Goal: Information Seeking & Learning: Check status

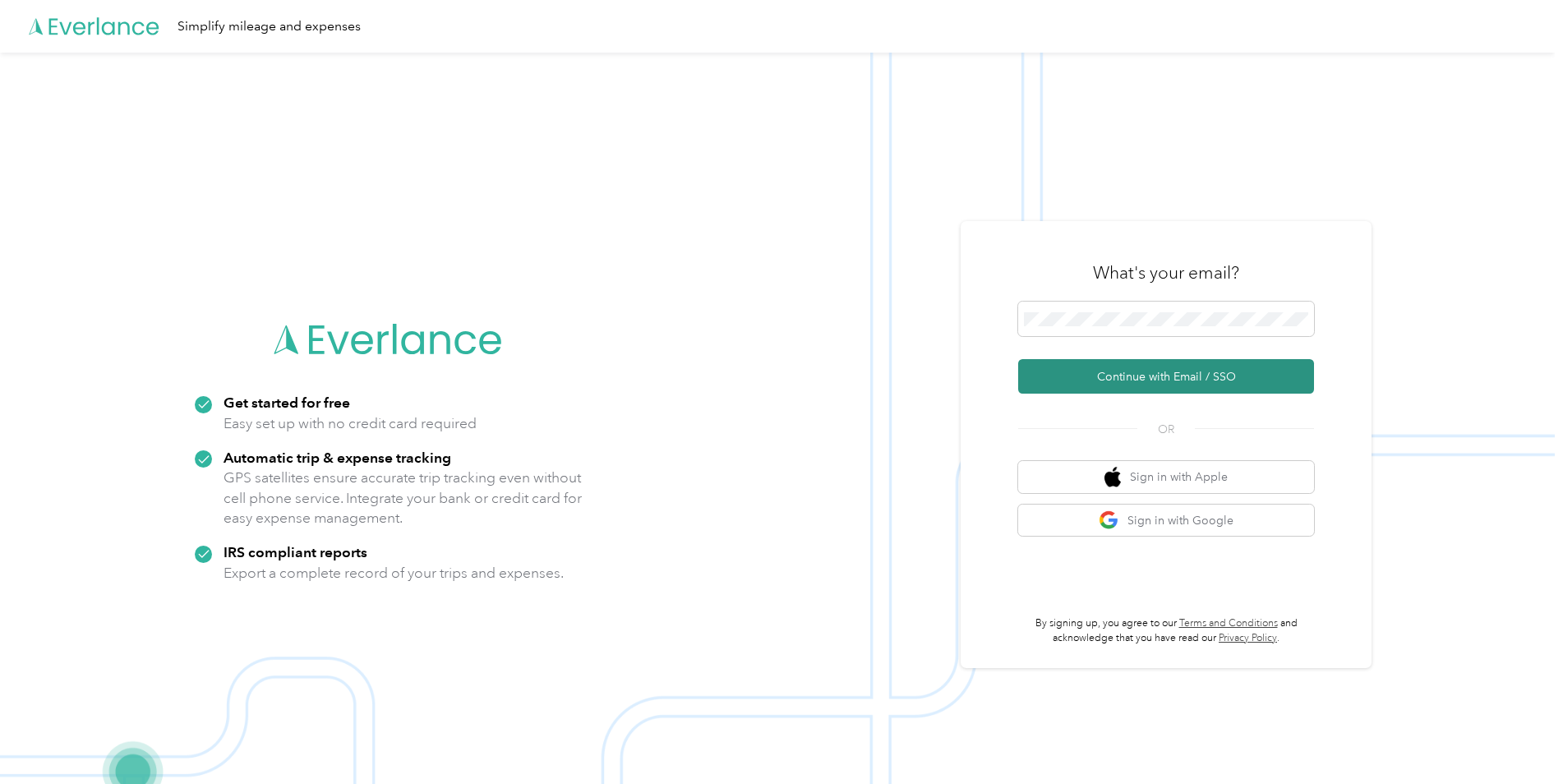
click at [1131, 375] on button "Continue with Email / SSO" at bounding box center [1166, 376] width 296 height 35
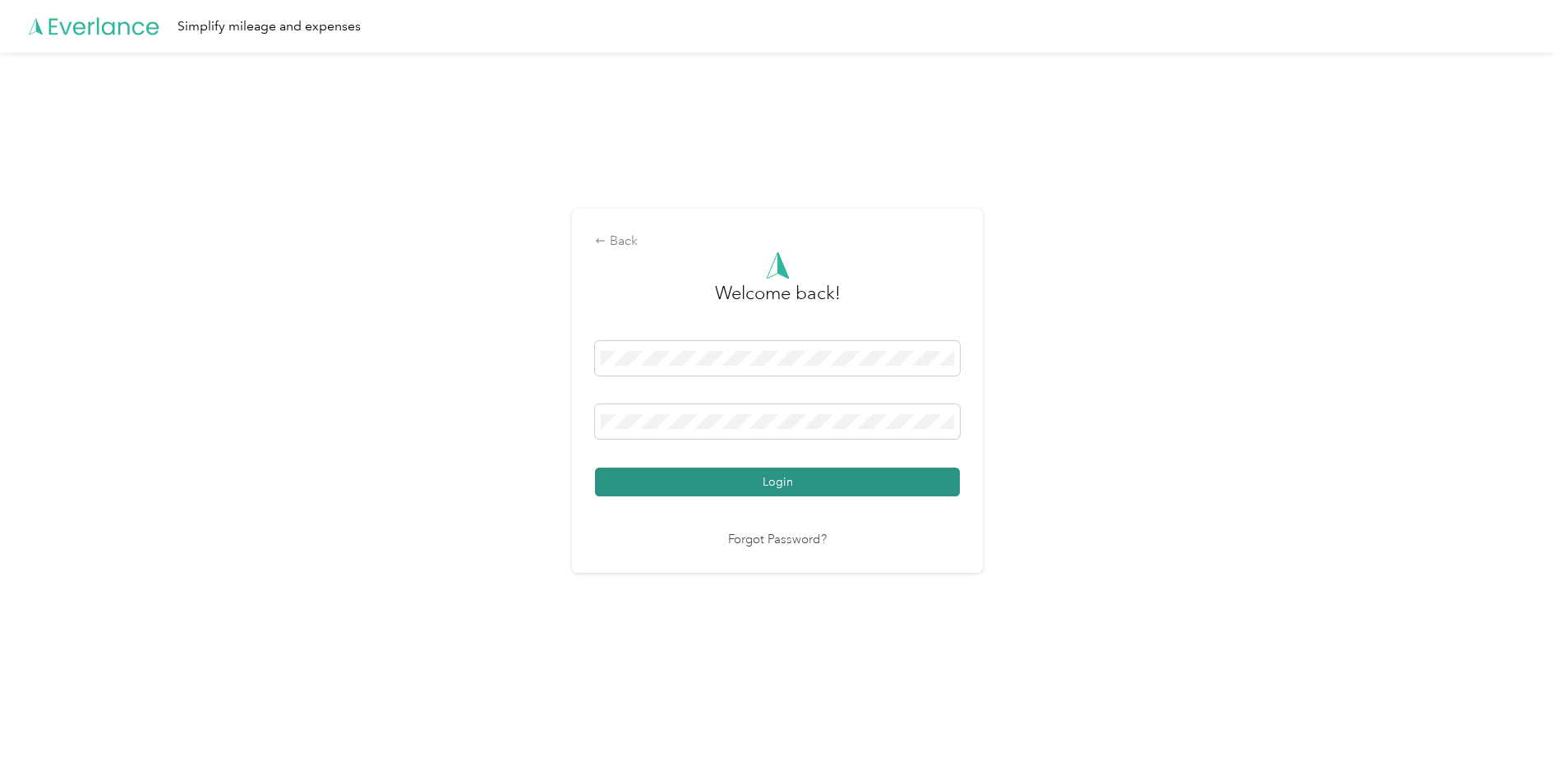
click at [740, 481] on button "Login" at bounding box center [777, 482] width 365 height 29
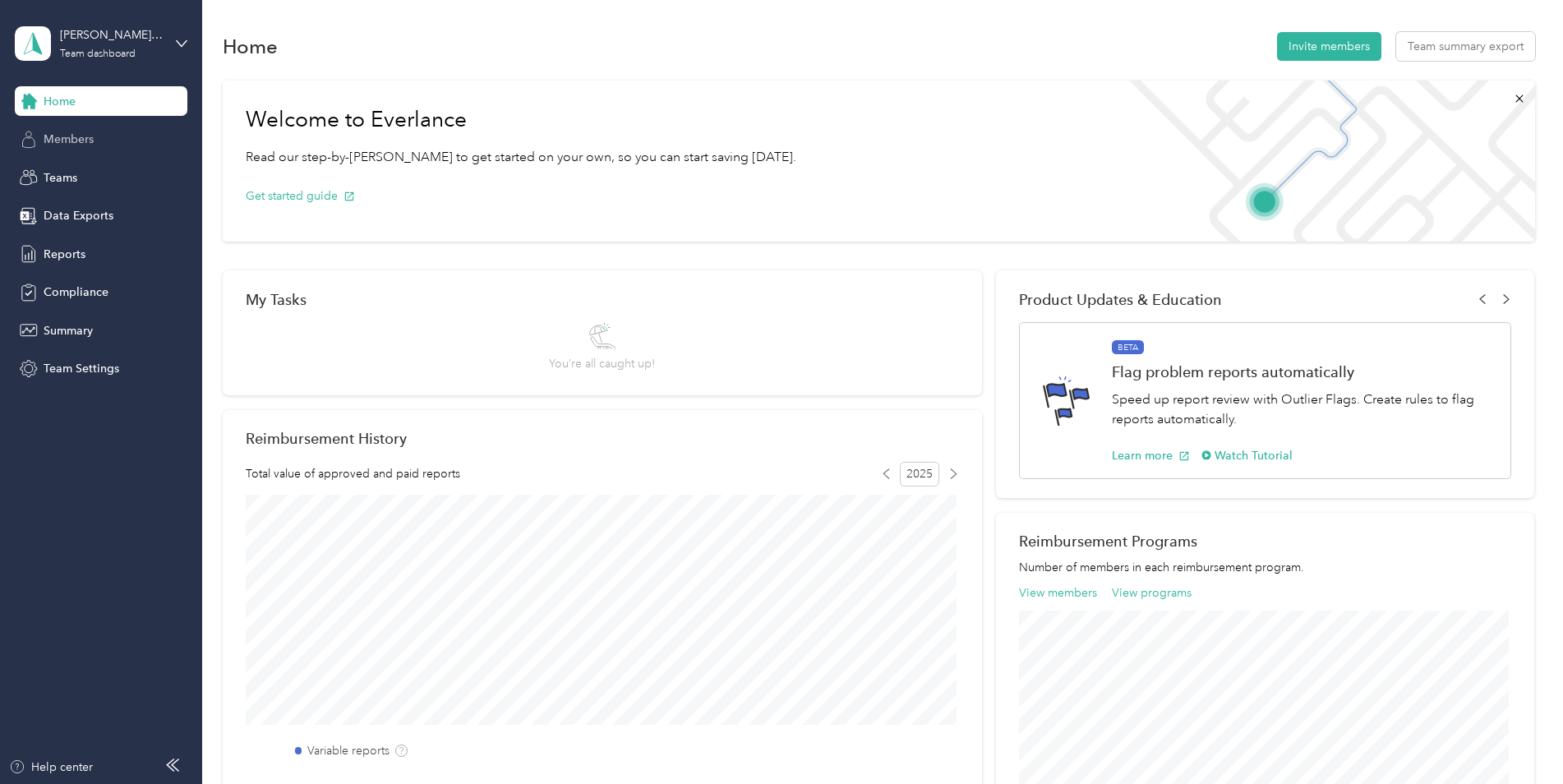
click at [84, 139] on span "Members" at bounding box center [69, 139] width 50 height 17
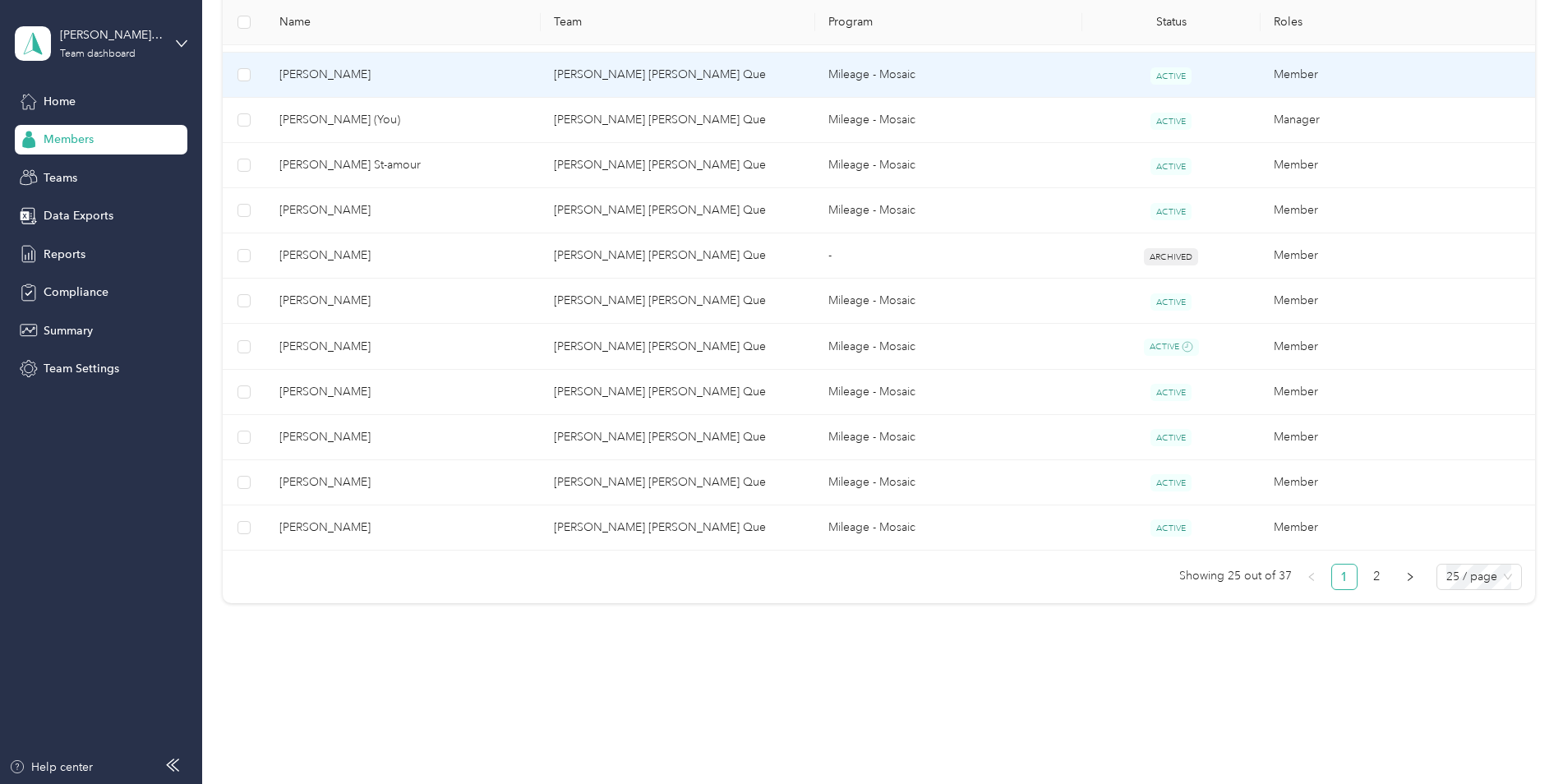
scroll to position [1022, 0]
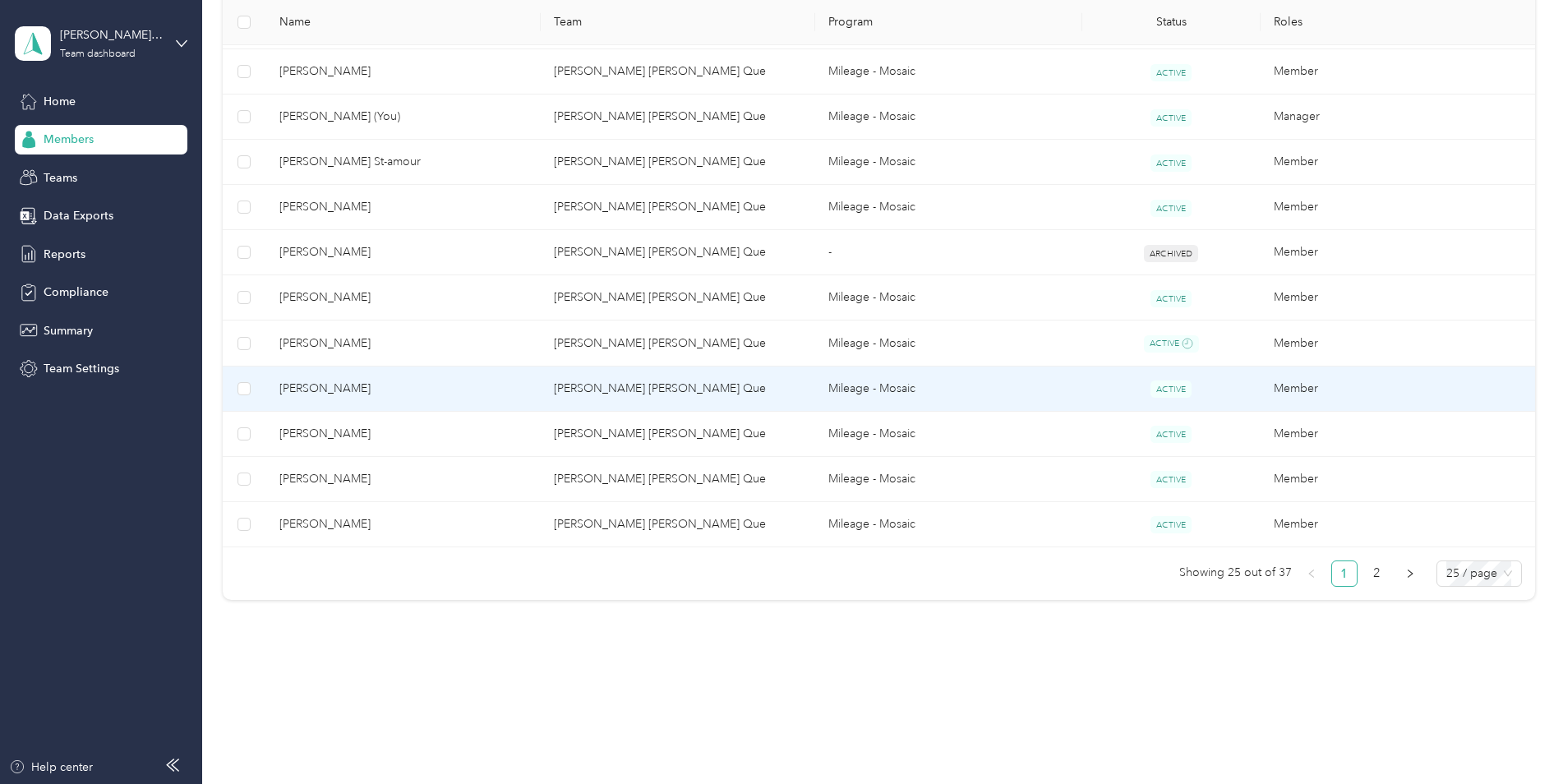
click at [327, 383] on span "[PERSON_NAME]" at bounding box center [403, 389] width 248 height 18
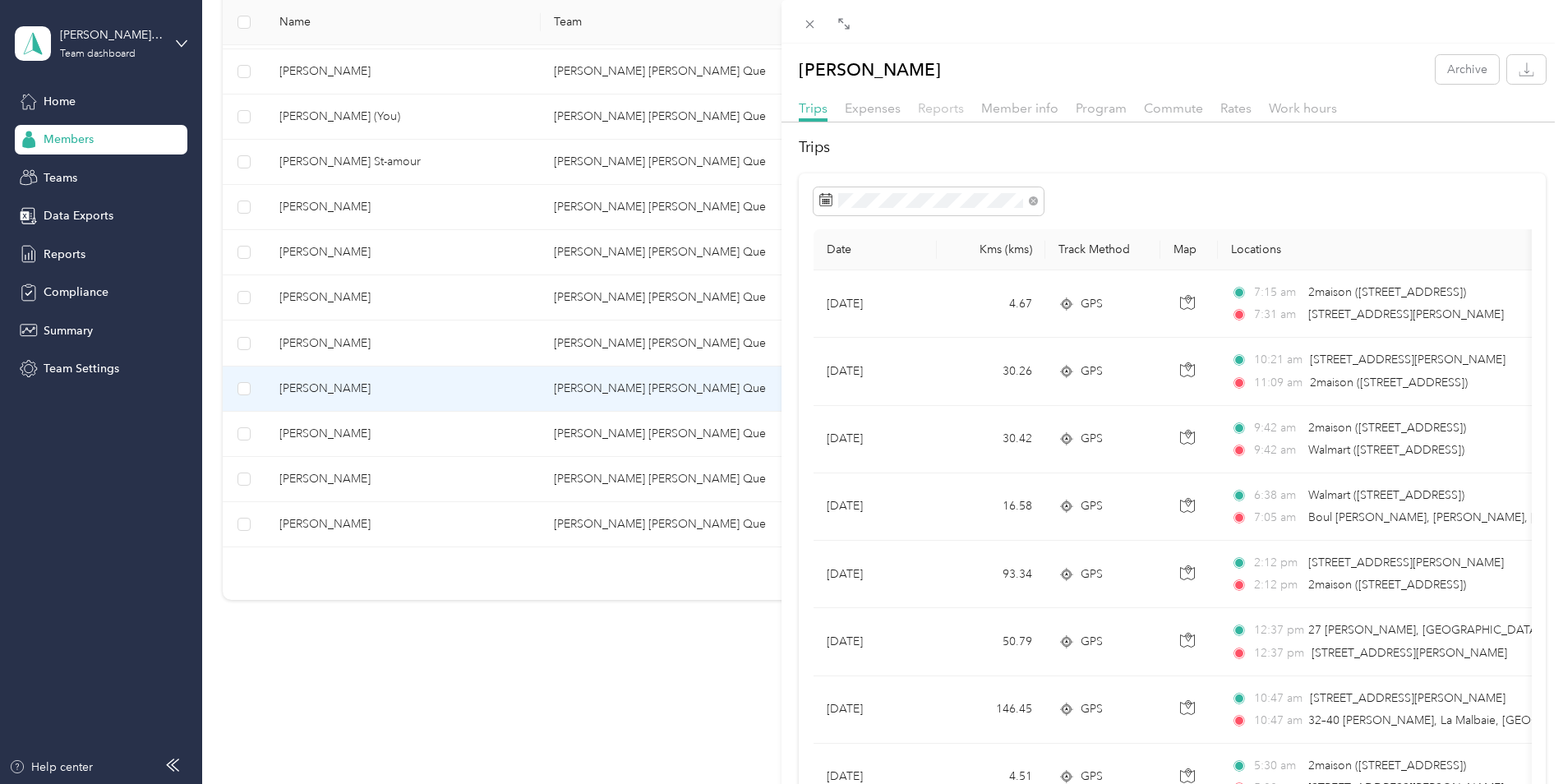
click at [937, 101] on span "Reports" at bounding box center [940, 108] width 46 height 15
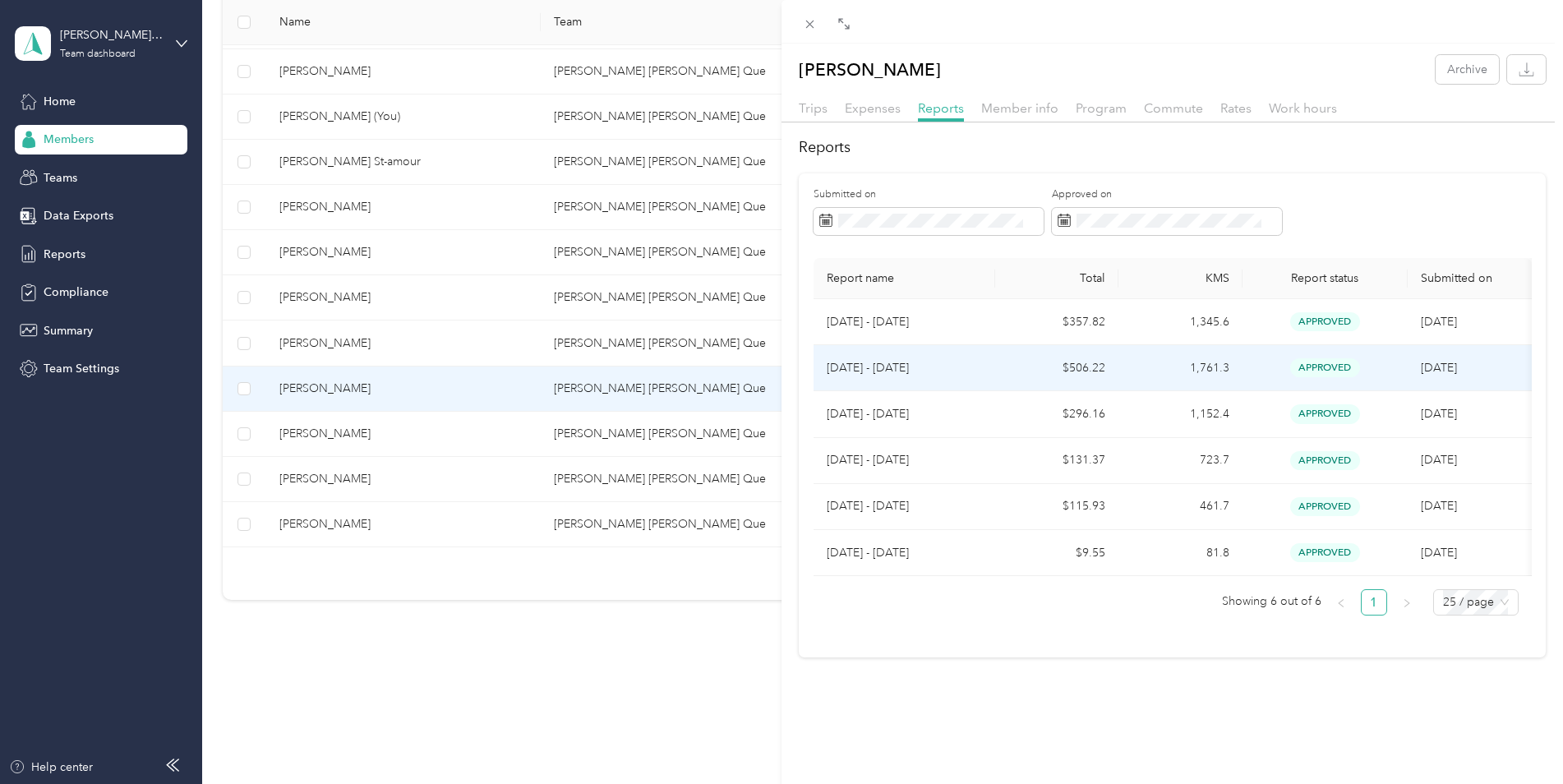
click at [891, 366] on p "[DATE] - [DATE]" at bounding box center [903, 368] width 155 height 18
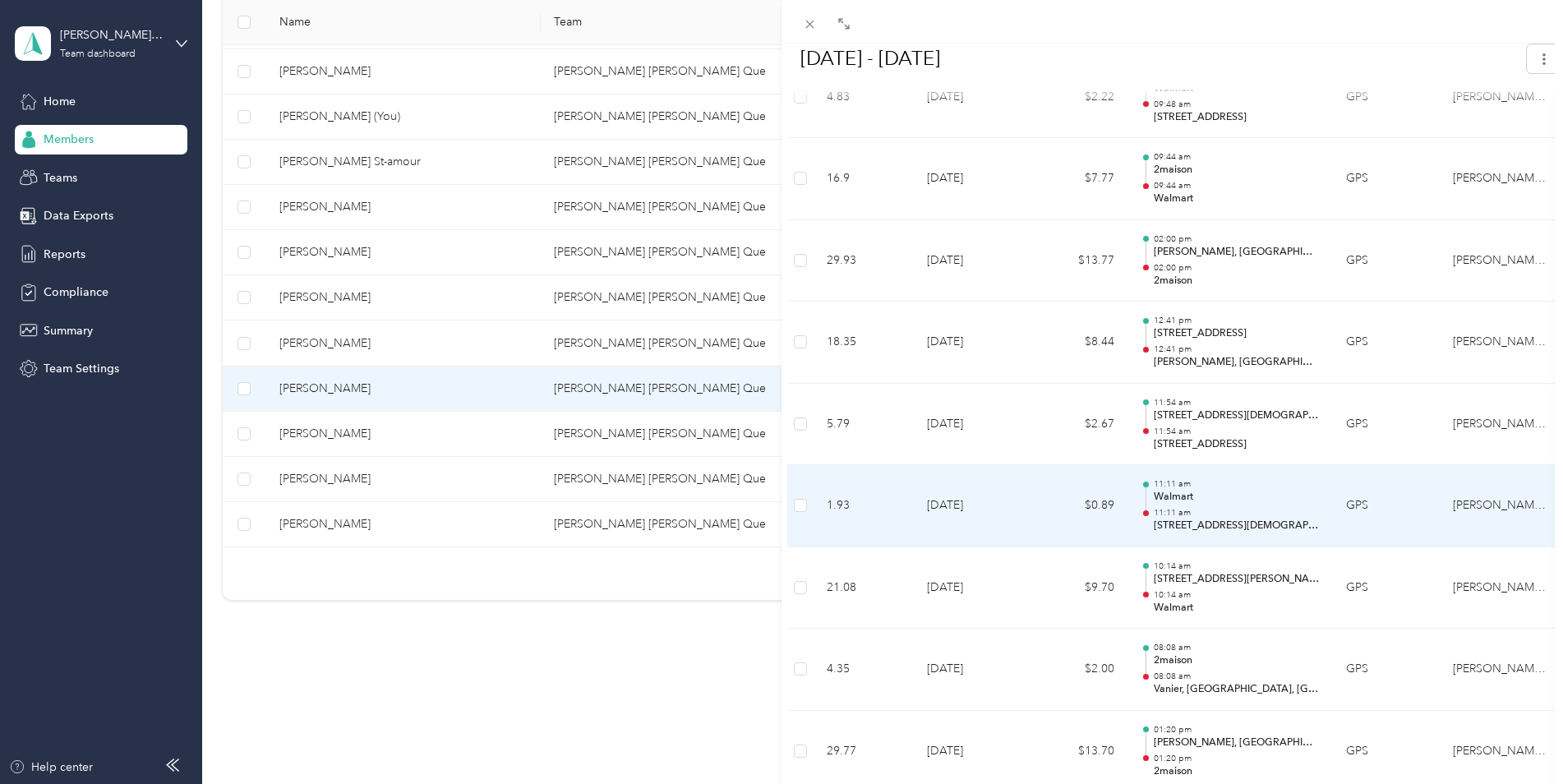
scroll to position [2629, 0]
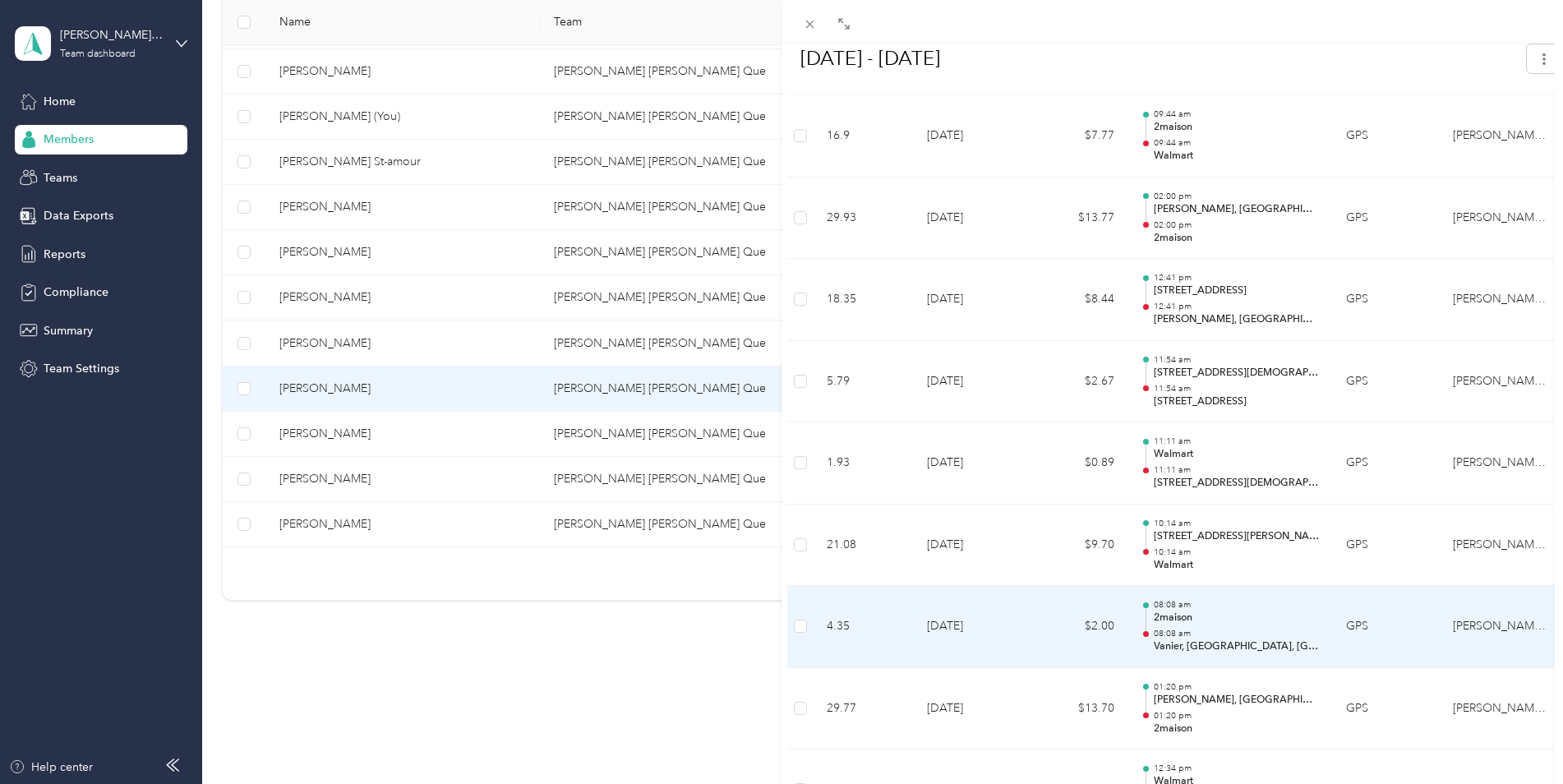
click at [1190, 618] on p "2maison" at bounding box center [1236, 617] width 166 height 15
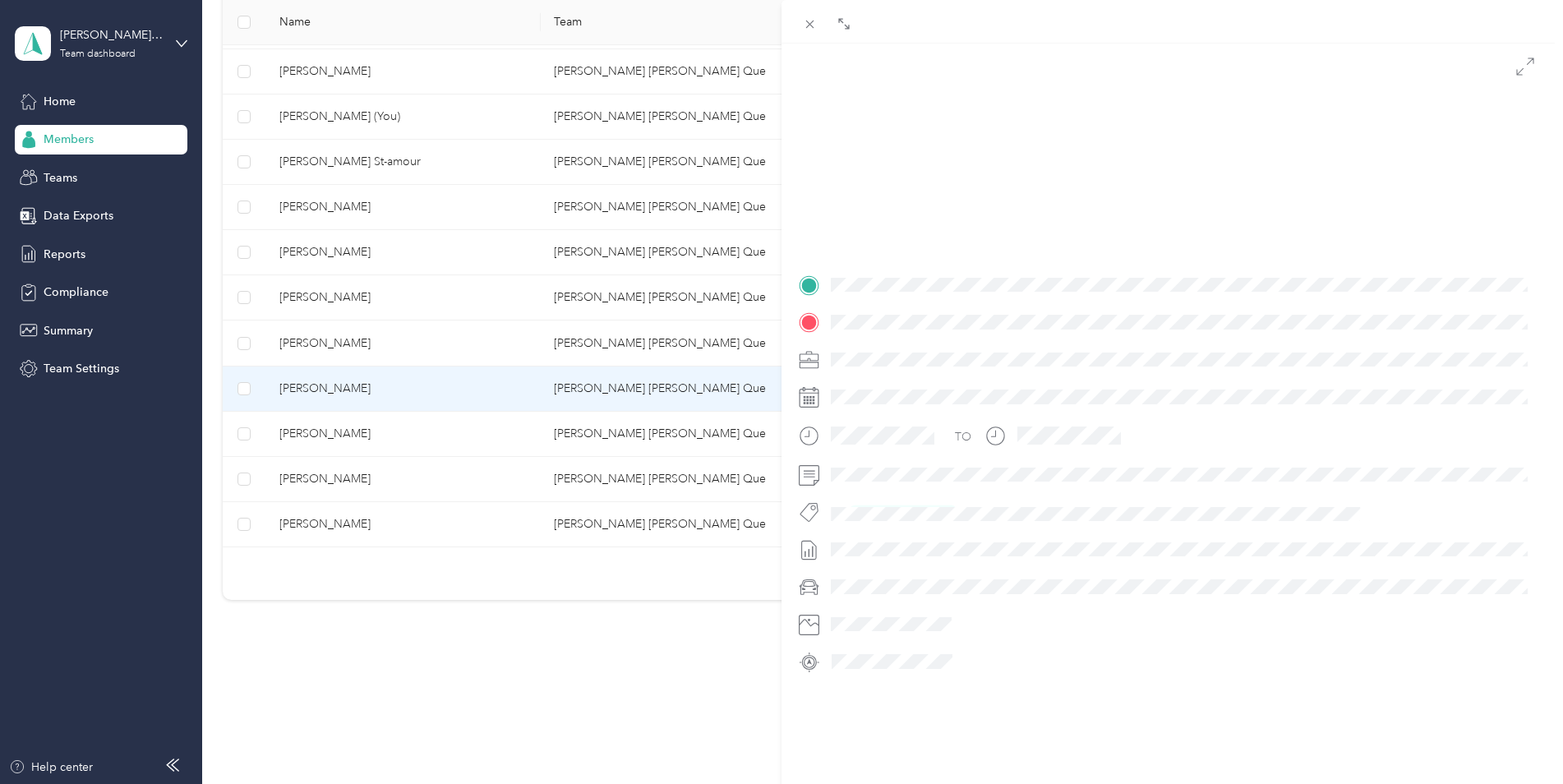
scroll to position [168, 0]
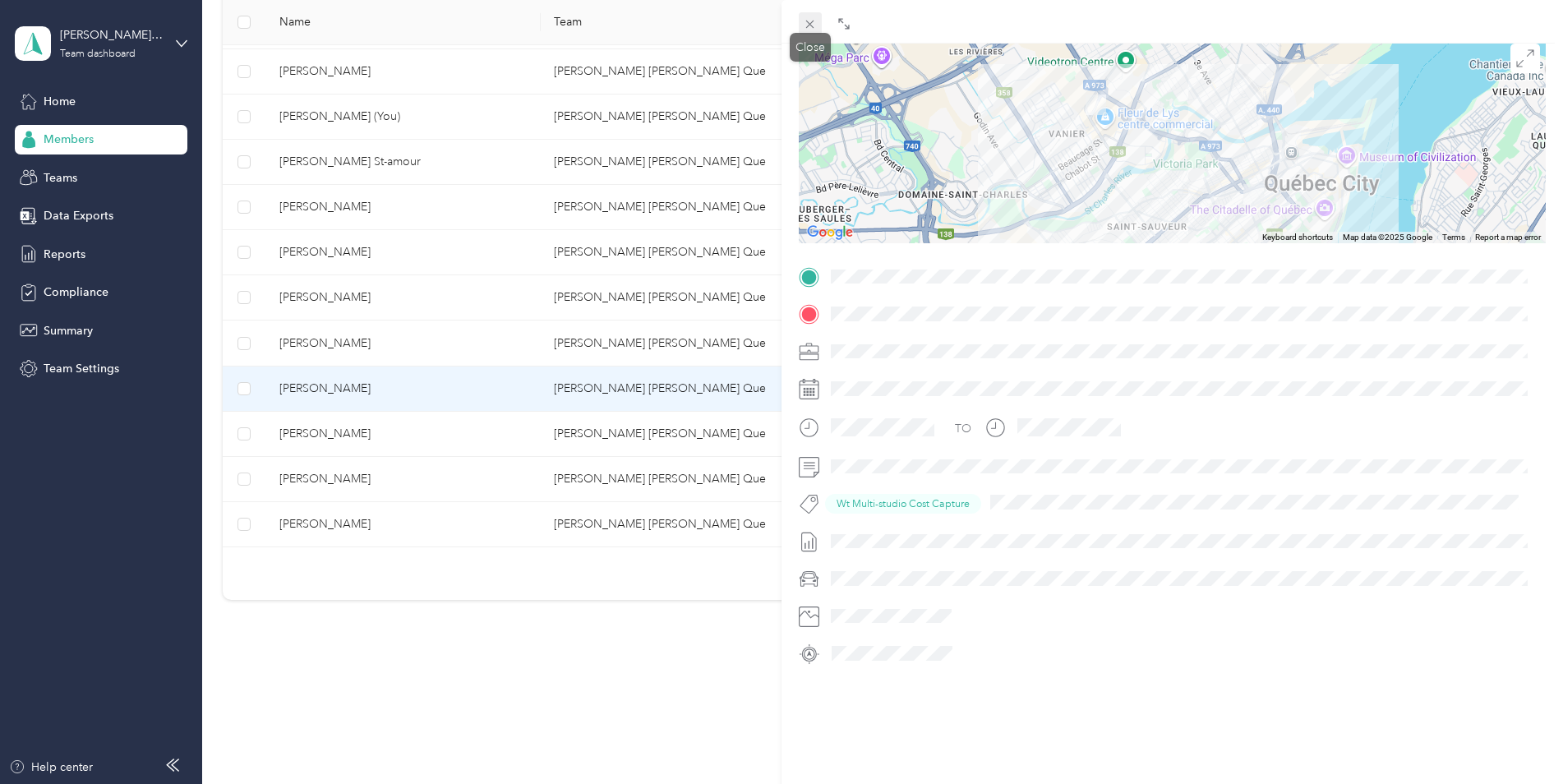
click at [807, 22] on icon at bounding box center [810, 24] width 14 height 14
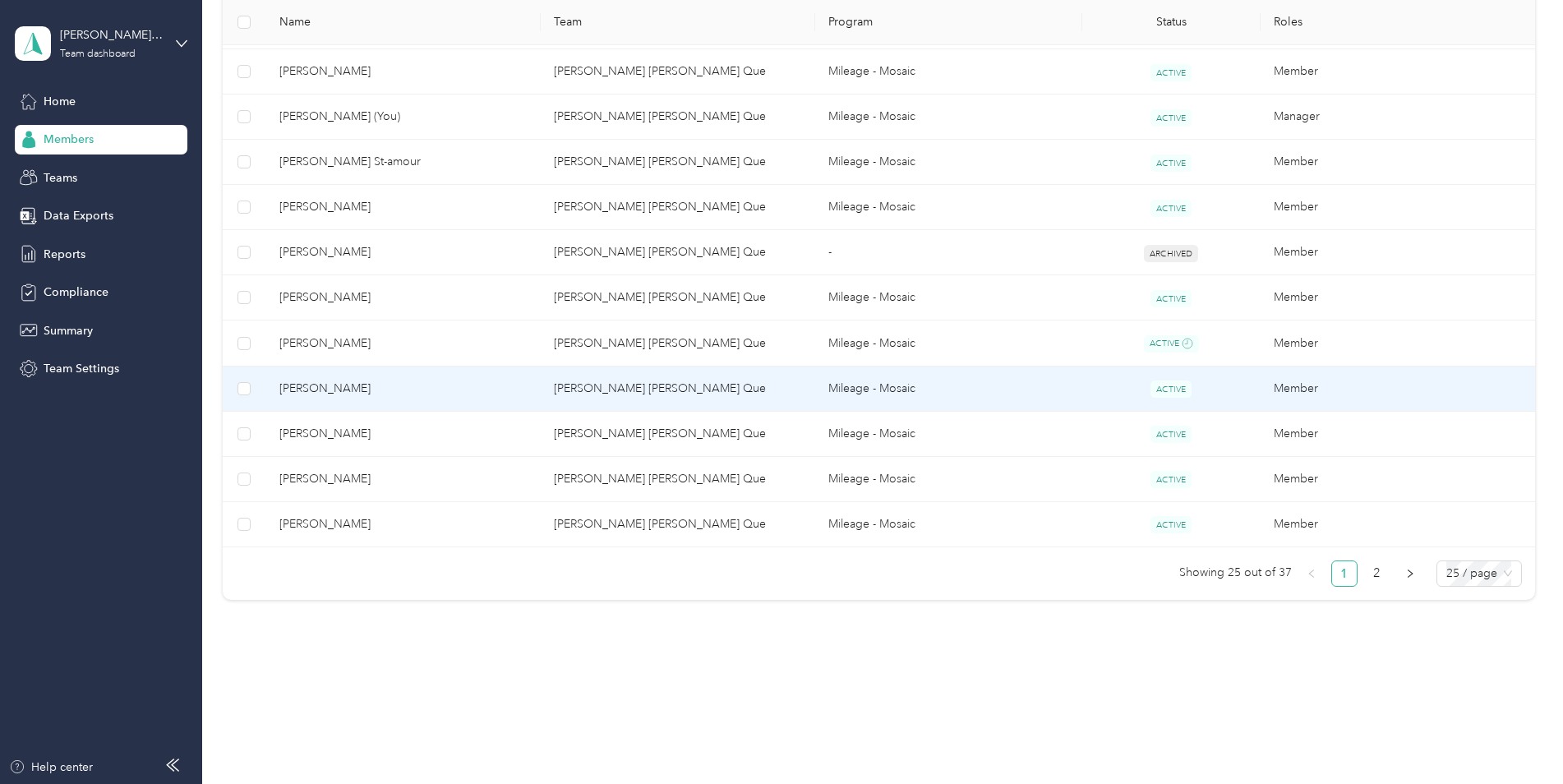
click at [336, 392] on span "[PERSON_NAME]" at bounding box center [403, 389] width 248 height 18
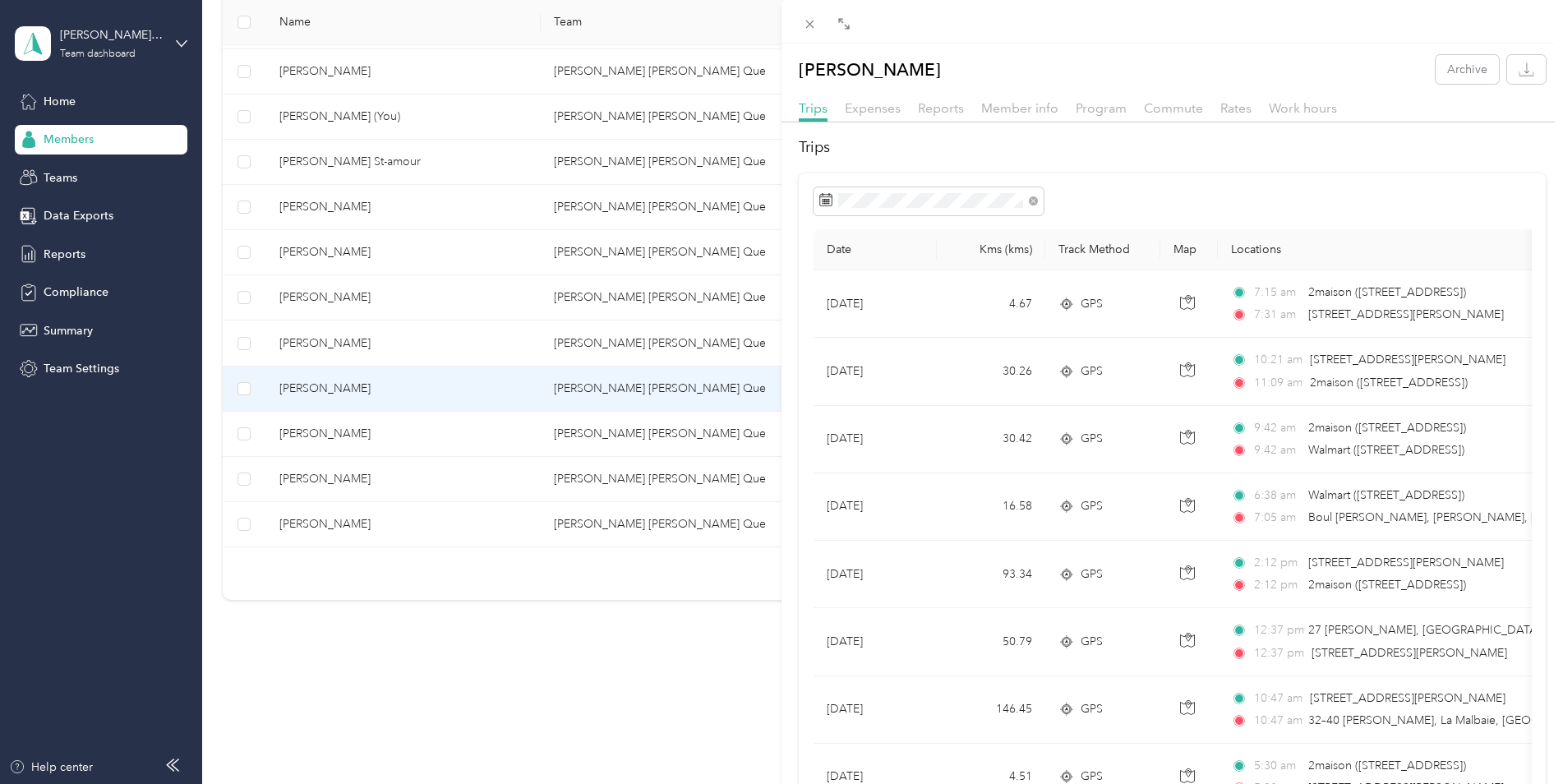
click at [948, 116] on div "Reports" at bounding box center [940, 108] width 46 height 21
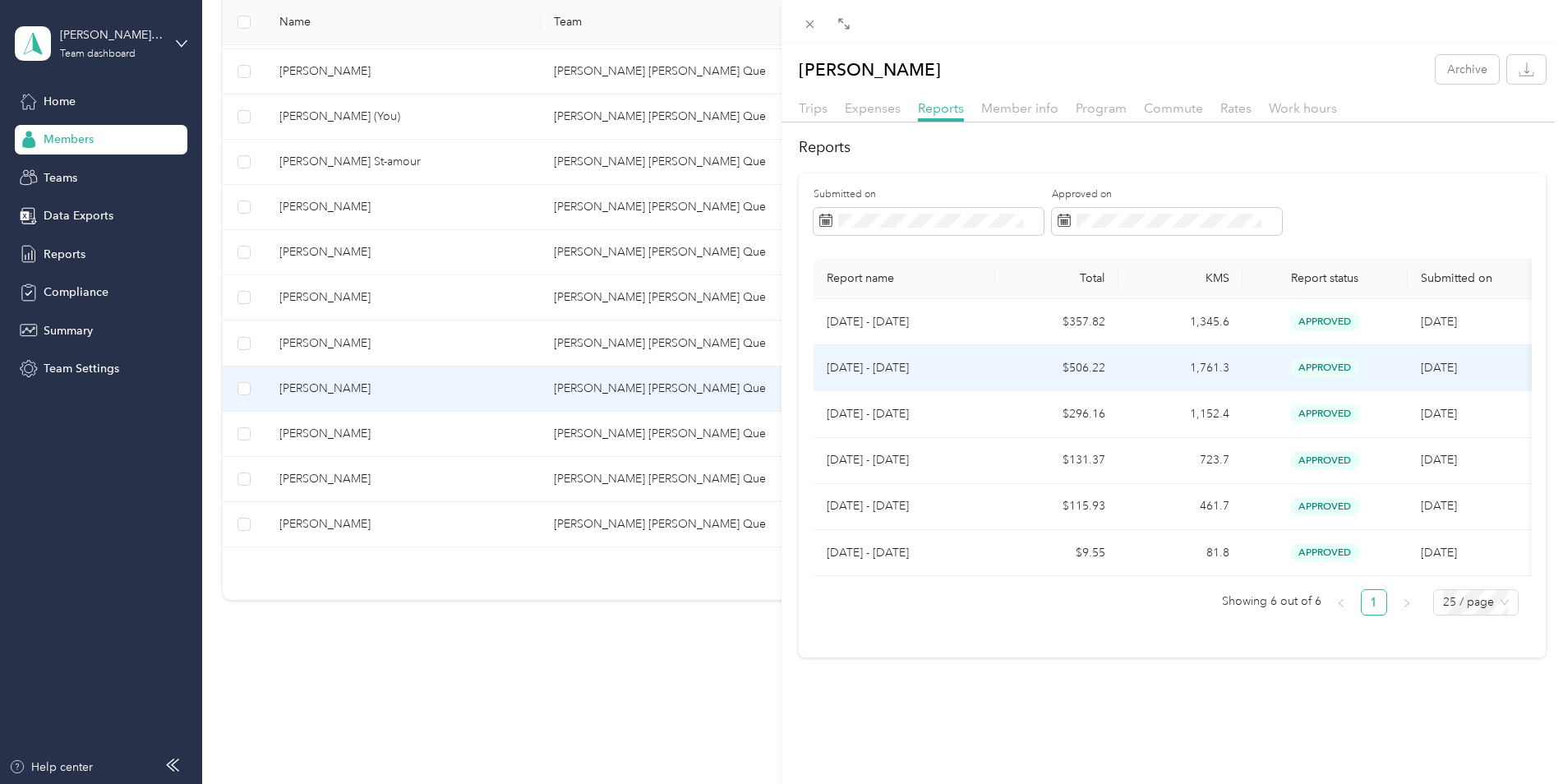
click at [881, 366] on p "[DATE] - [DATE]" at bounding box center [903, 368] width 155 height 18
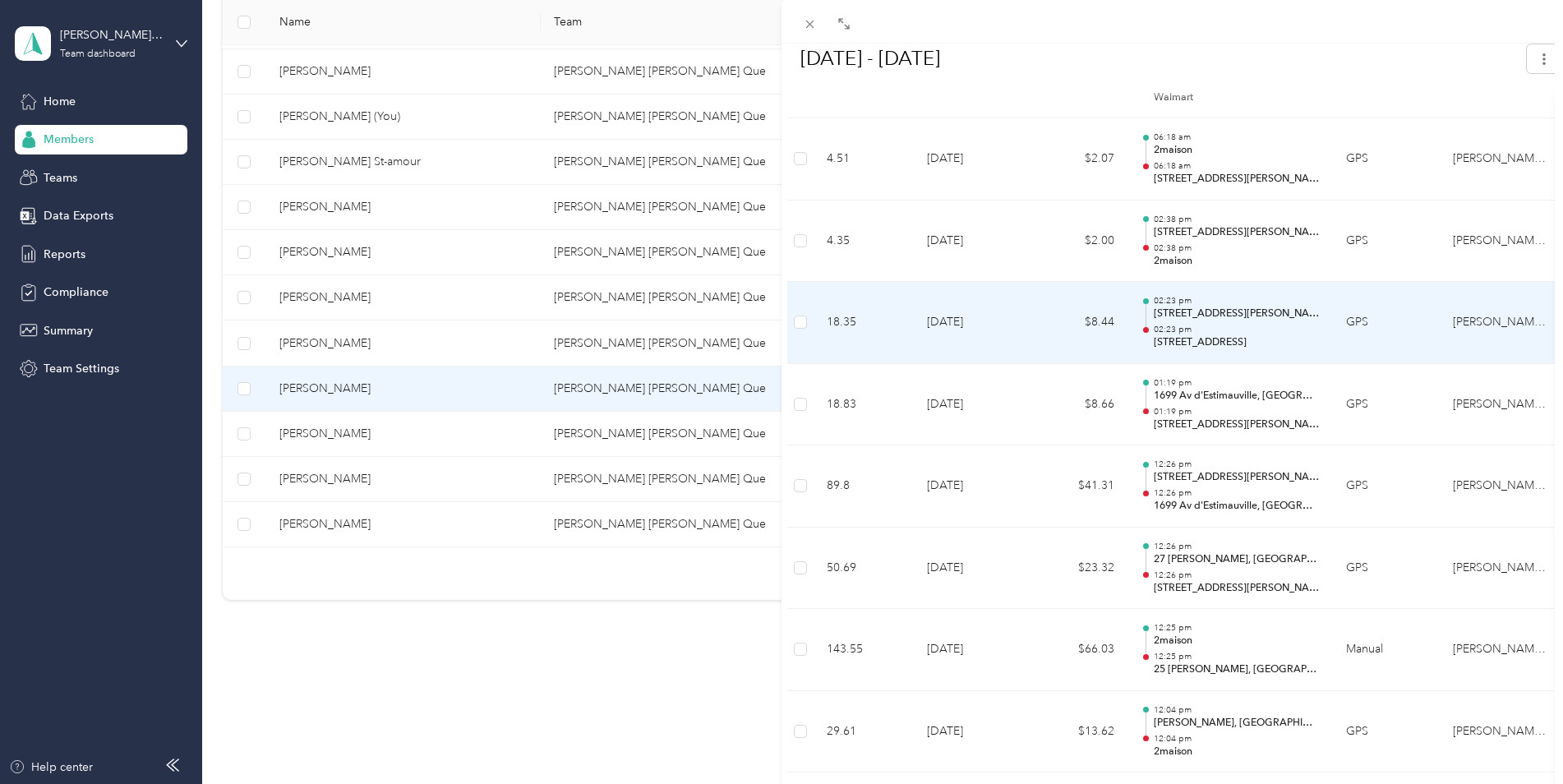
scroll to position [5270, 0]
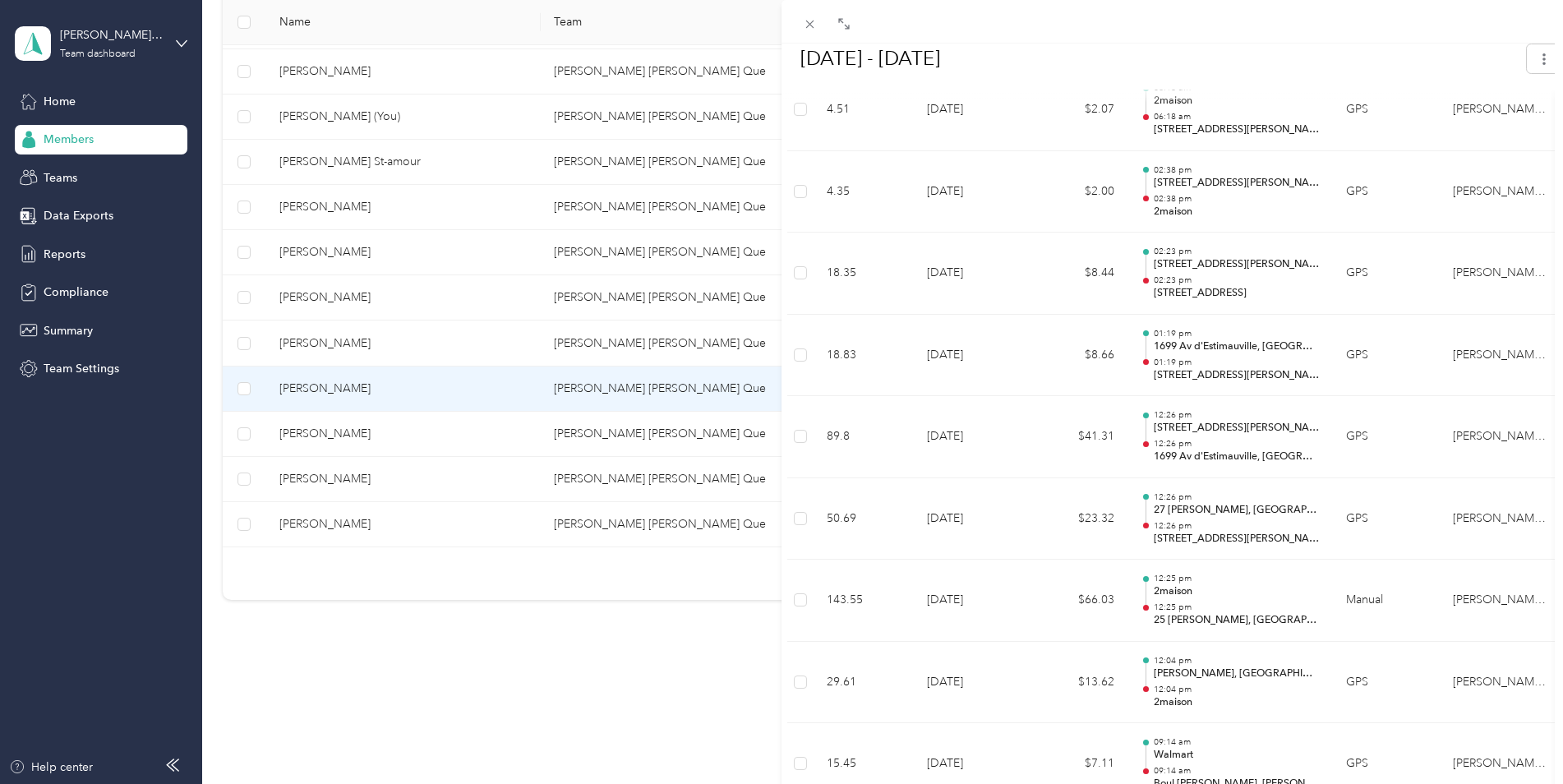
drag, startPoint x: 811, startPoint y: 25, endPoint x: 917, endPoint y: 176, distance: 184.5
click at [811, 25] on icon at bounding box center [809, 24] width 8 height 8
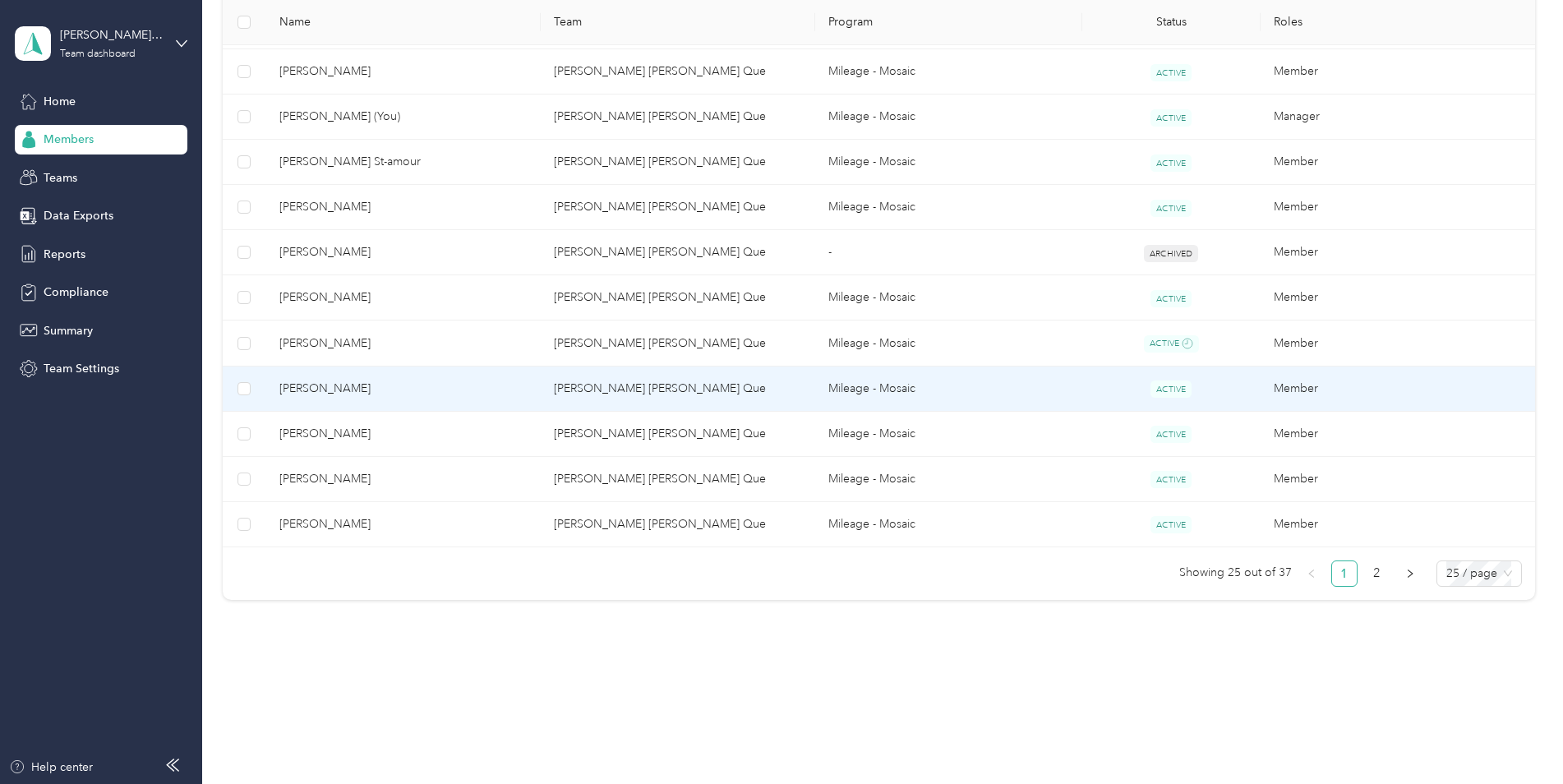
click at [313, 384] on span "[PERSON_NAME]" at bounding box center [403, 389] width 248 height 18
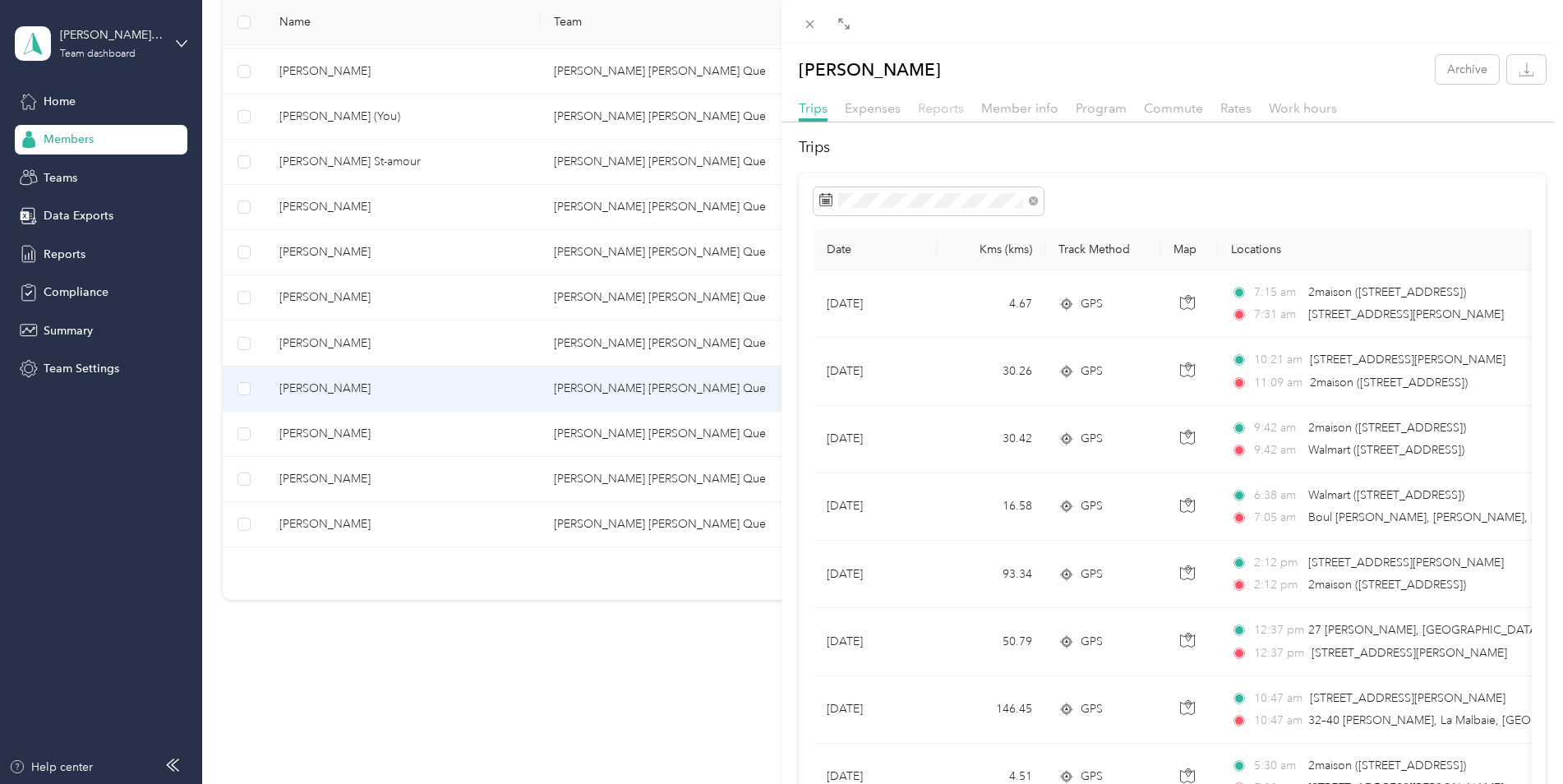
click at [943, 109] on span "Reports" at bounding box center [940, 108] width 46 height 15
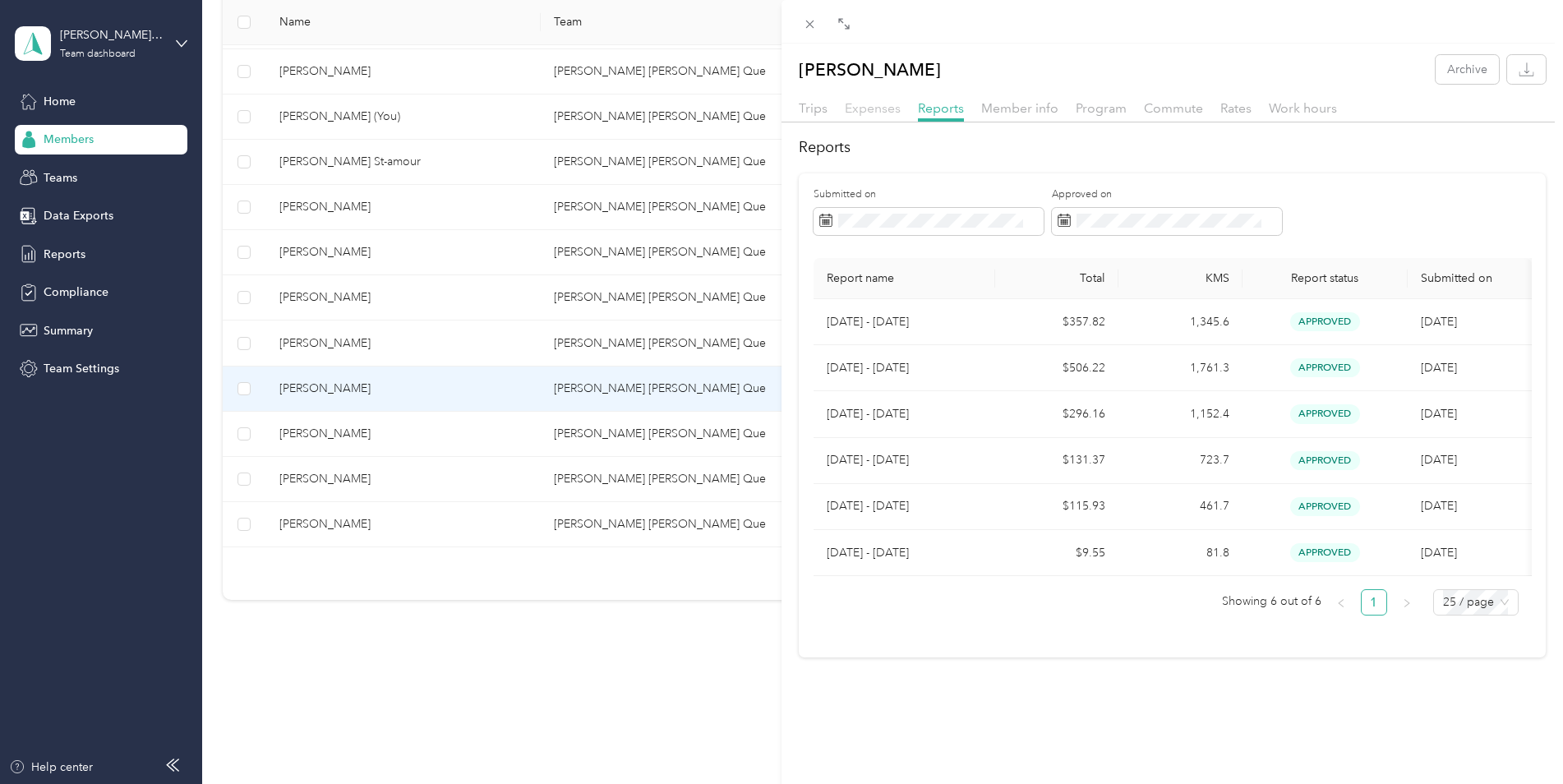
click at [861, 110] on span "Expenses" at bounding box center [872, 108] width 56 height 15
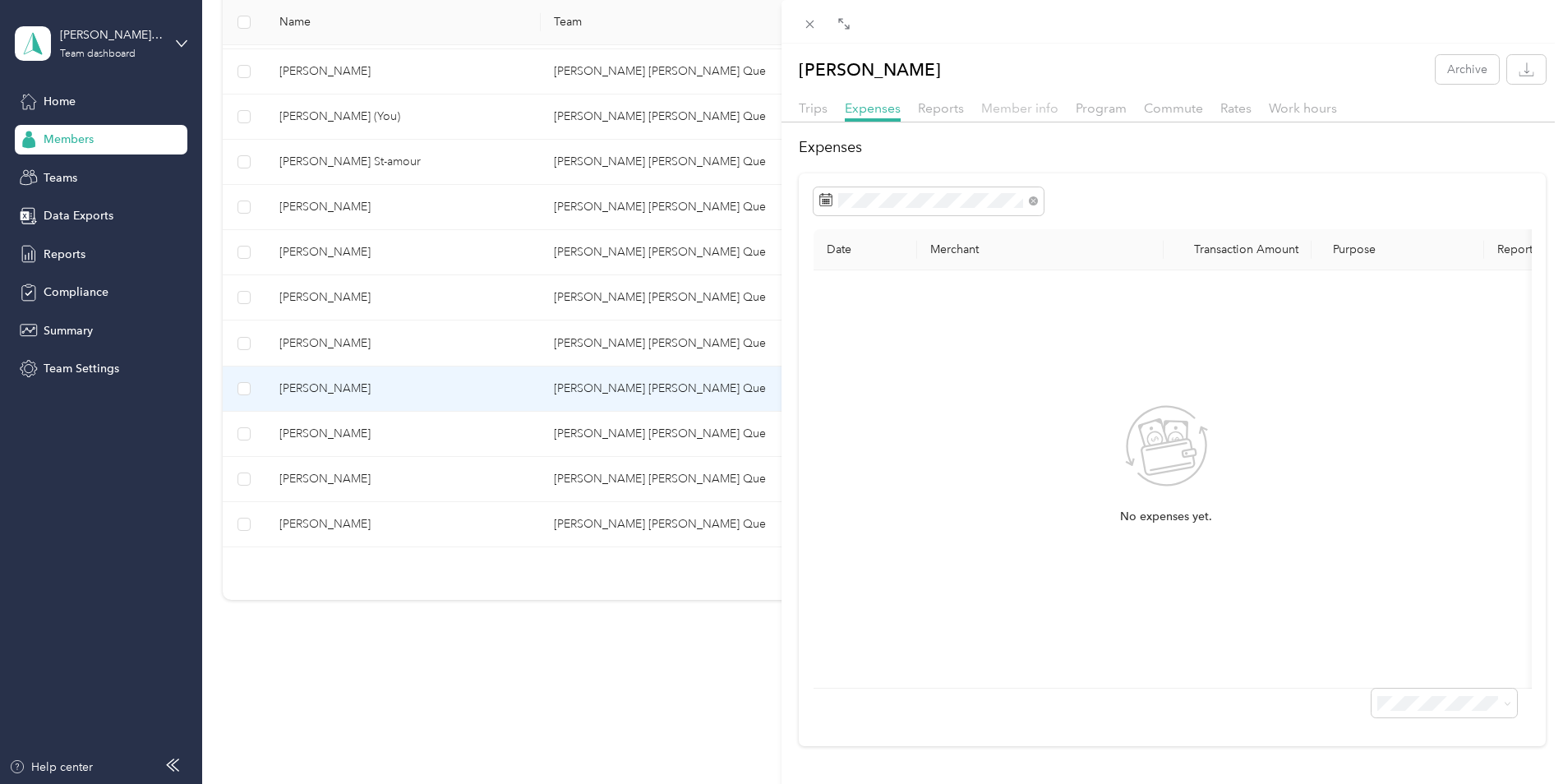
click at [1018, 108] on span "Member info" at bounding box center [1020, 108] width 77 height 15
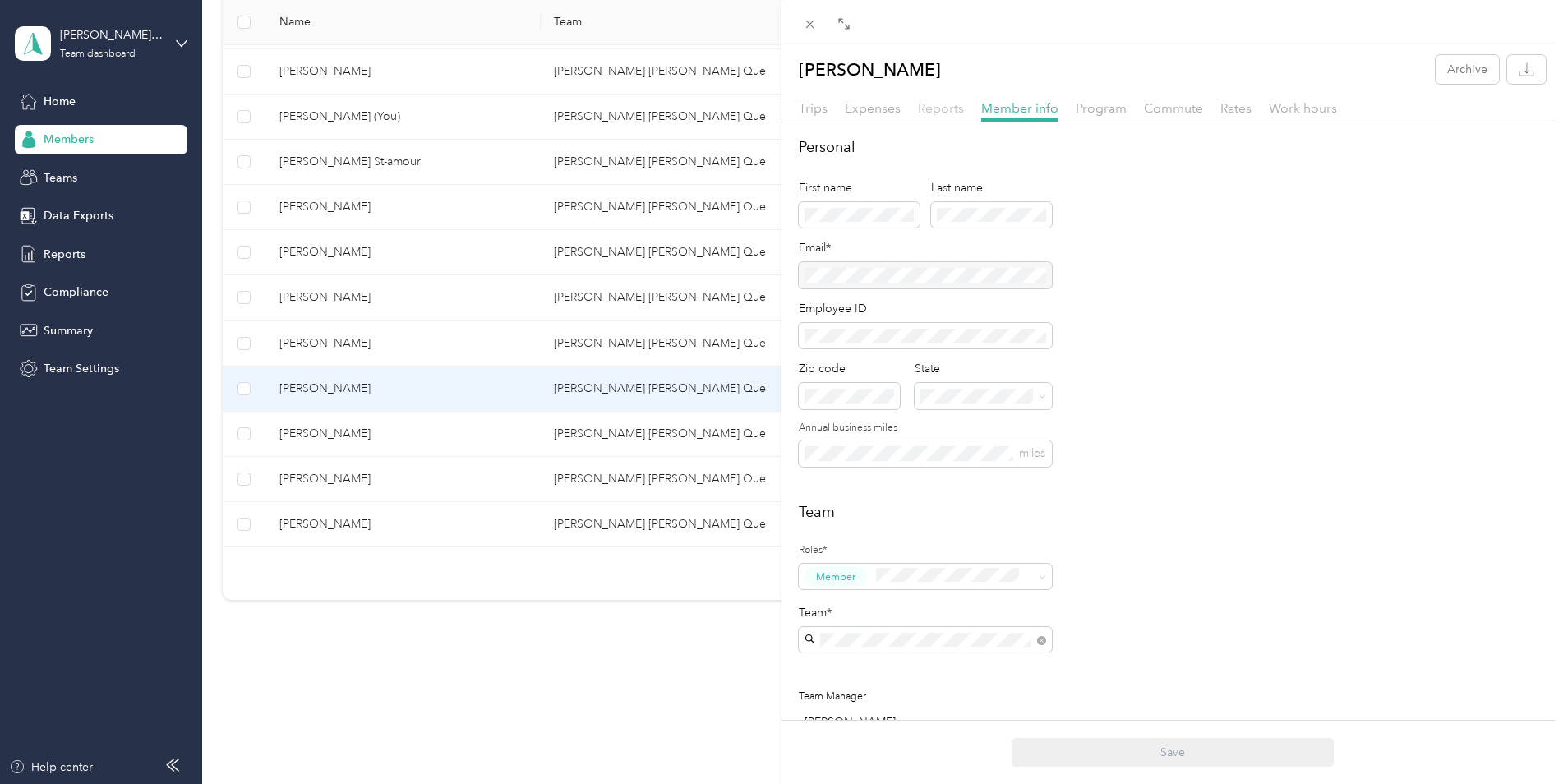
click at [953, 115] on span "Reports" at bounding box center [940, 108] width 46 height 15
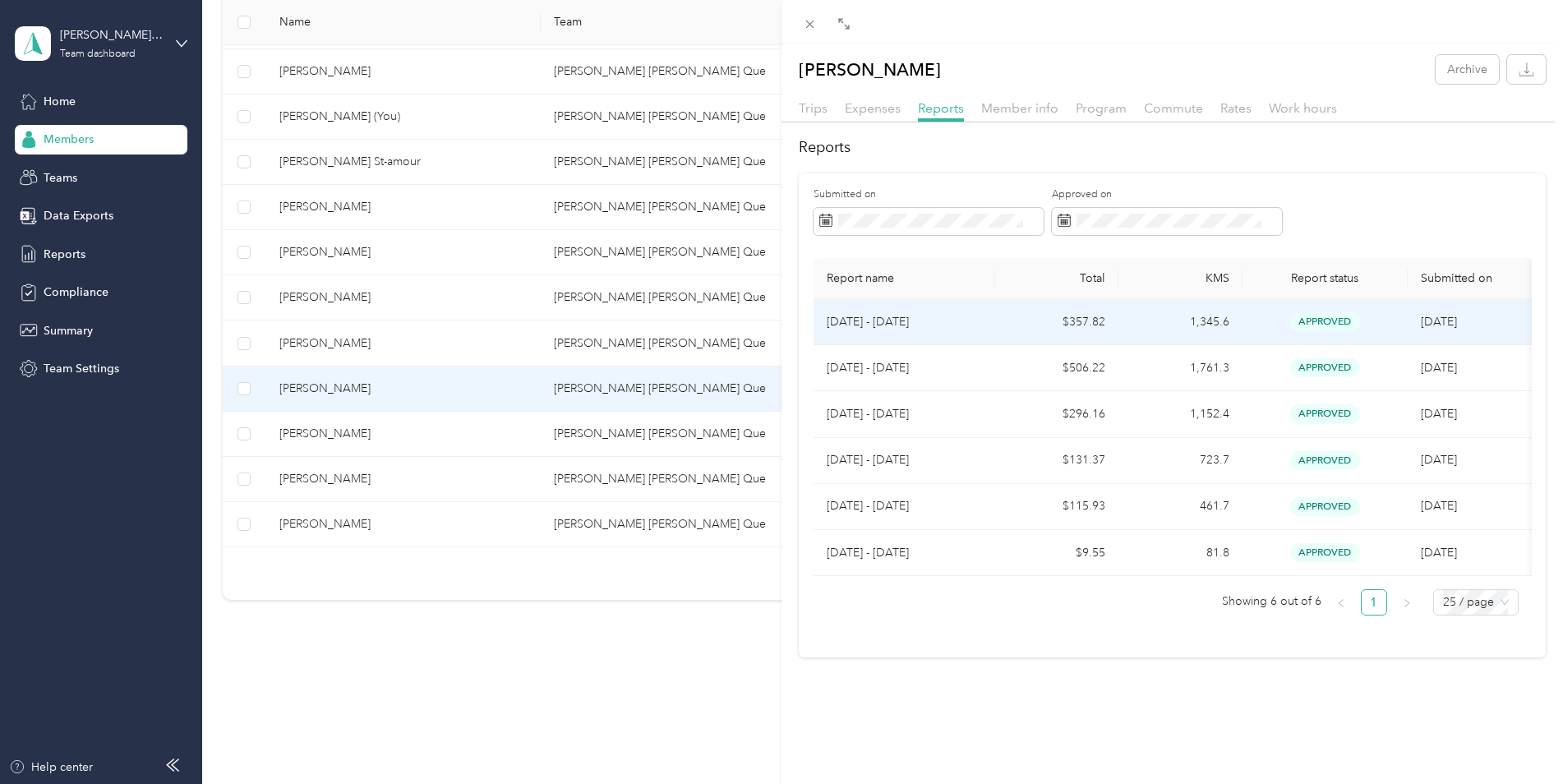
click at [886, 329] on p "[DATE] - [DATE]" at bounding box center [903, 322] width 155 height 18
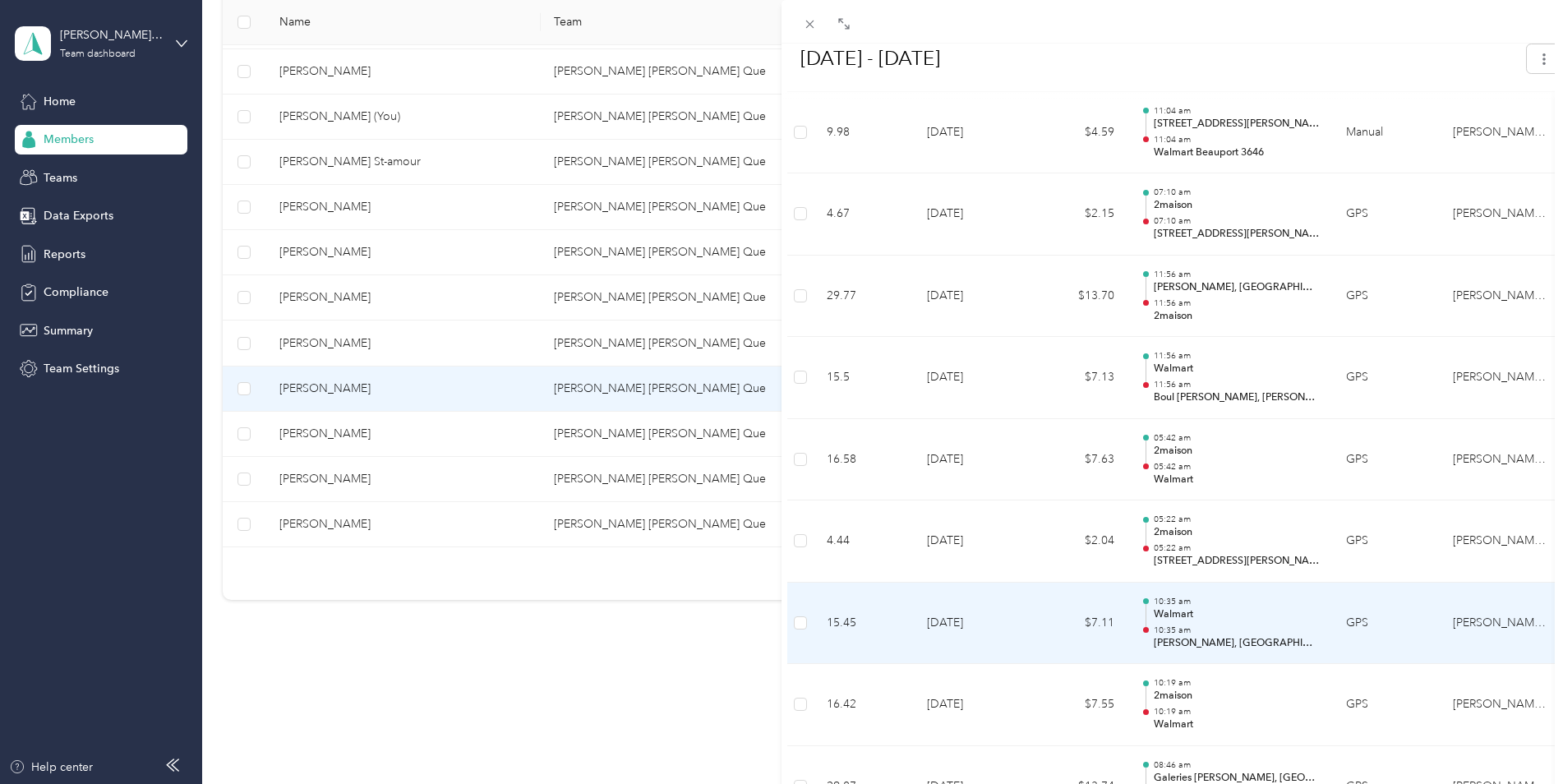
scroll to position [2218, 0]
